Goal: Transaction & Acquisition: Purchase product/service

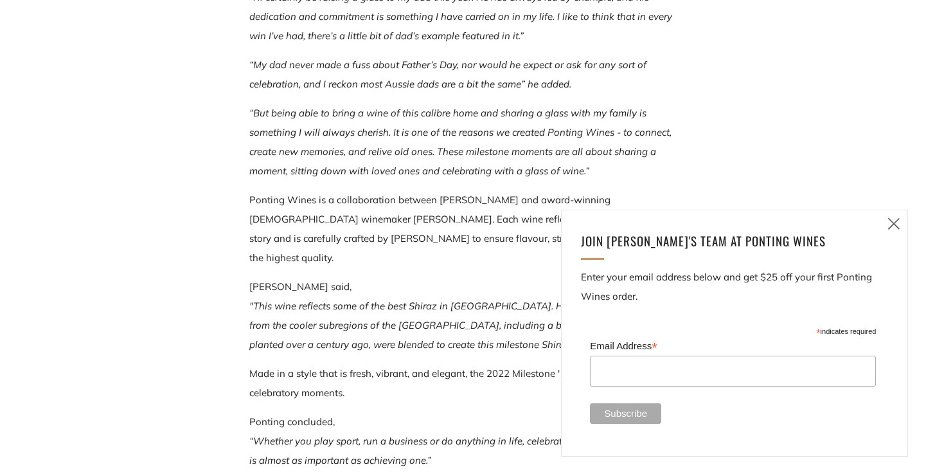
scroll to position [1091, 0]
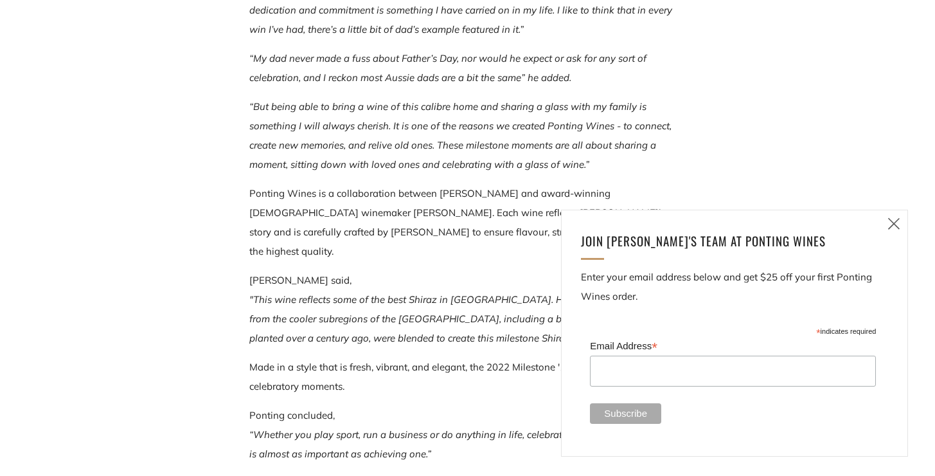
click at [893, 217] on icon at bounding box center [894, 223] width 15 height 16
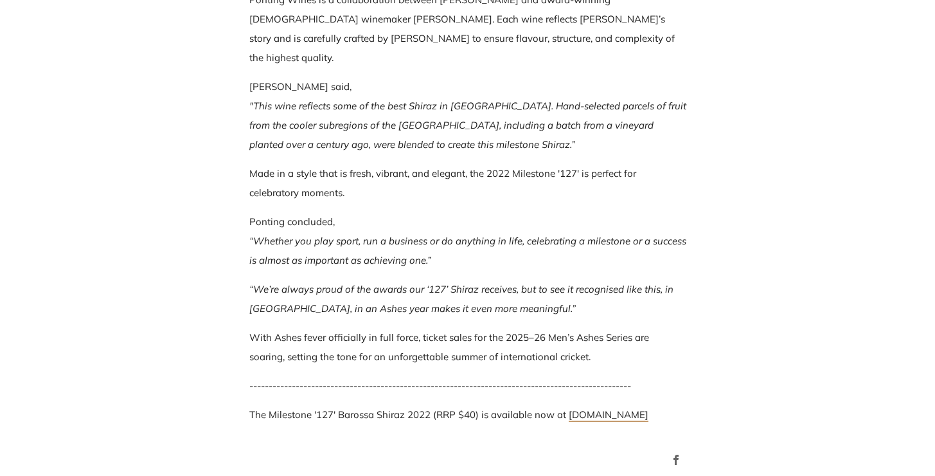
scroll to position [1293, 0]
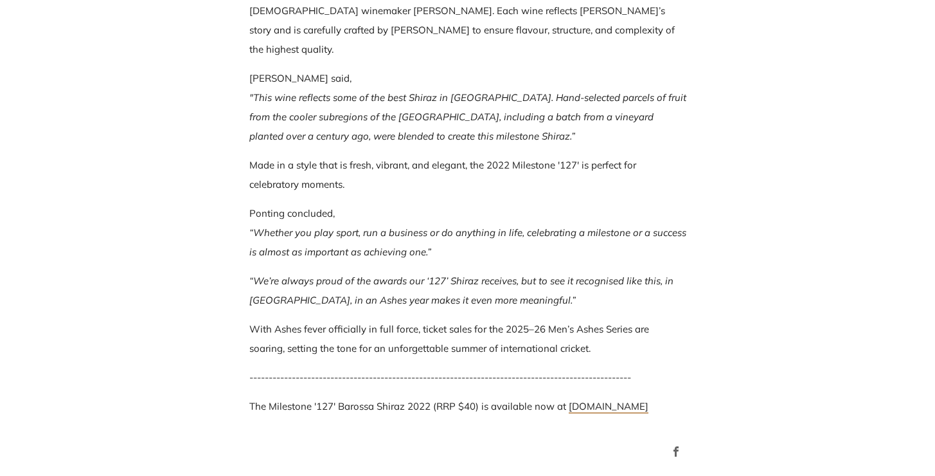
click at [429, 226] on em "“Whether you play sport, run a business or do anything in life, celebrating a m…" at bounding box center [467, 242] width 437 height 32
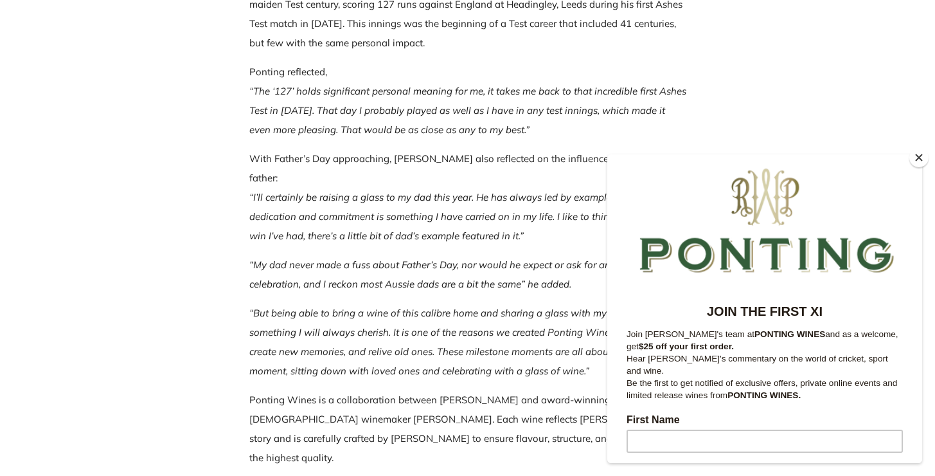
scroll to position [894, 0]
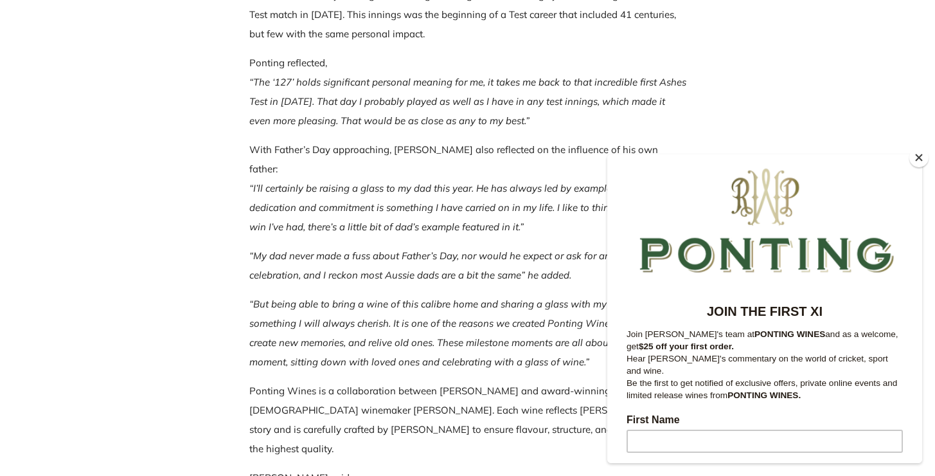
click at [917, 157] on button "Close" at bounding box center [919, 157] width 19 height 19
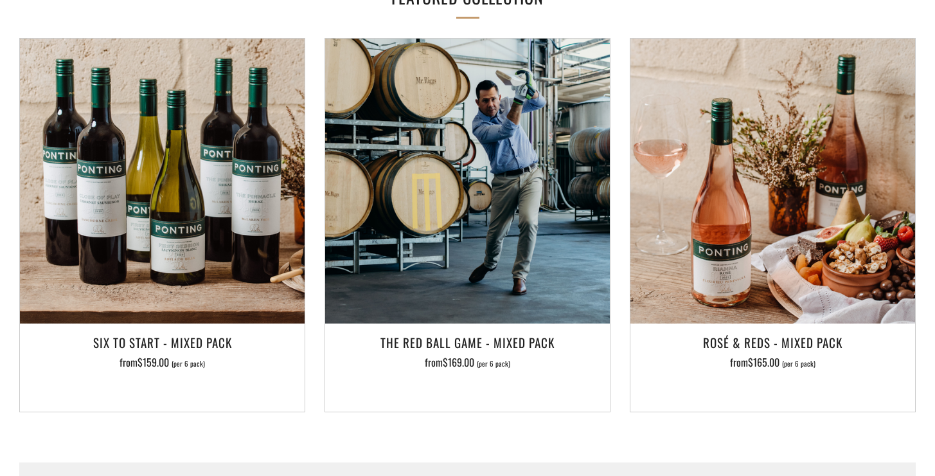
scroll to position [1899, 0]
click at [829, 145] on img at bounding box center [773, 180] width 285 height 285
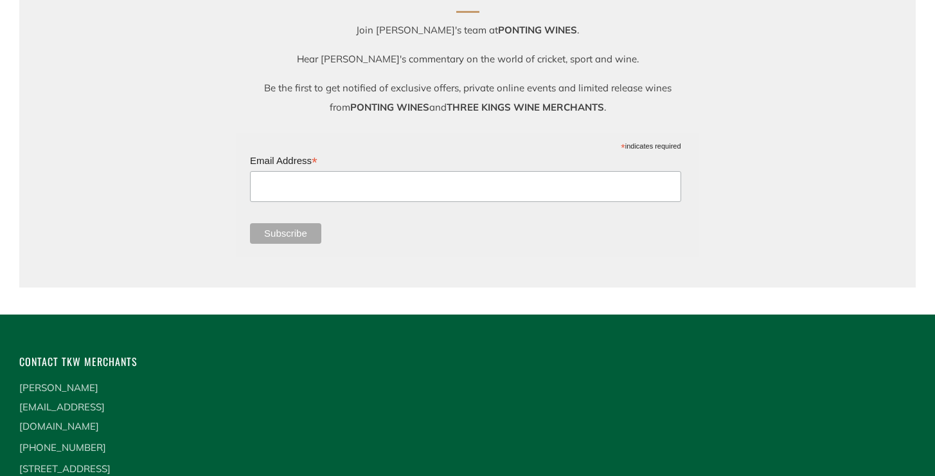
scroll to position [2416, 0]
